Goal: Task Accomplishment & Management: Manage account settings

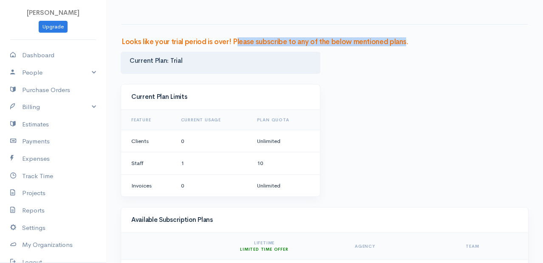
drag, startPoint x: 238, startPoint y: 42, endPoint x: 406, endPoint y: 41, distance: 167.8
click at [406, 41] on h3 "Looks like your trial period is over! Please subscribe to any of the below ment…" at bounding box center [324, 42] width 406 height 8
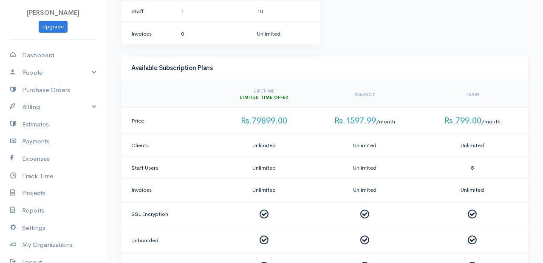
scroll to position [153, 0]
drag, startPoint x: 348, startPoint y: 120, endPoint x: 404, endPoint y: 123, distance: 55.7
click at [404, 123] on td "Rs.1597.99 /month" at bounding box center [365, 120] width 110 height 27
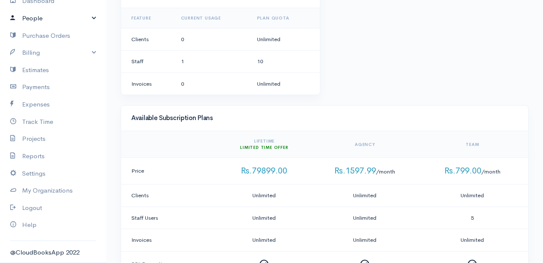
scroll to position [0, 0]
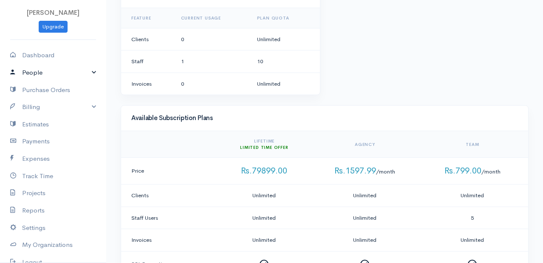
click at [71, 74] on link "People" at bounding box center [53, 72] width 106 height 17
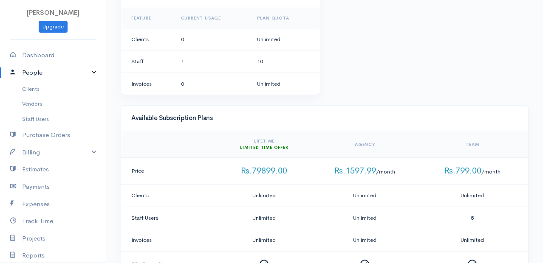
click at [65, 73] on link "People" at bounding box center [53, 72] width 106 height 17
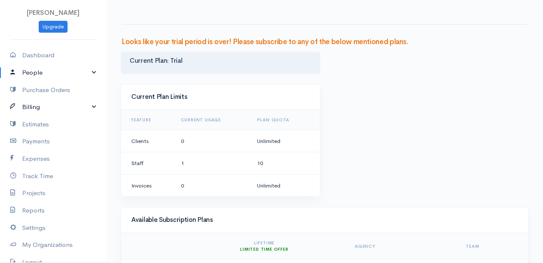
click at [47, 108] on link "Billing" at bounding box center [53, 107] width 106 height 17
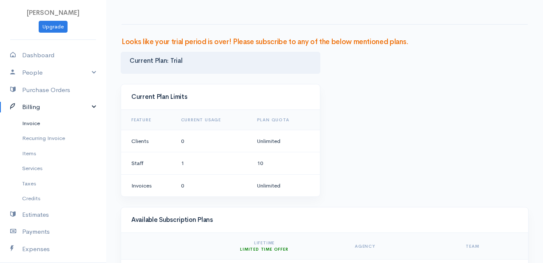
click at [51, 120] on link "Invoice" at bounding box center [53, 123] width 106 height 15
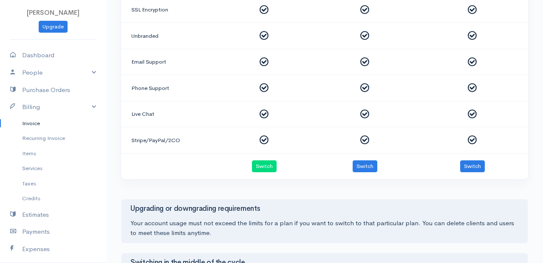
scroll to position [465, 0]
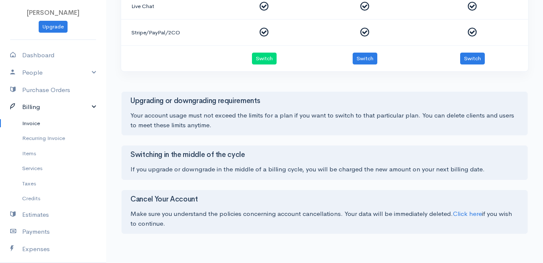
click at [42, 100] on link "Billing" at bounding box center [53, 107] width 106 height 17
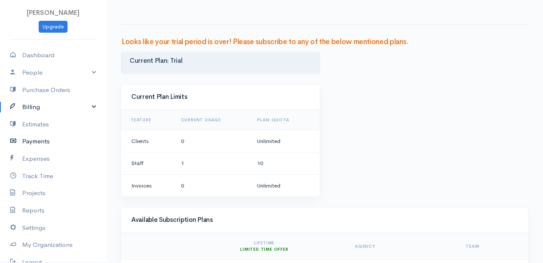
scroll to position [54, 0]
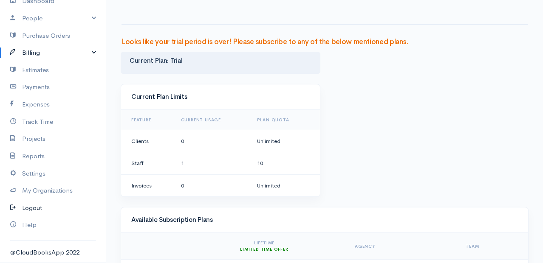
click at [39, 211] on link "Logout" at bounding box center [53, 208] width 106 height 17
